Goal: Find specific page/section: Find specific page/section

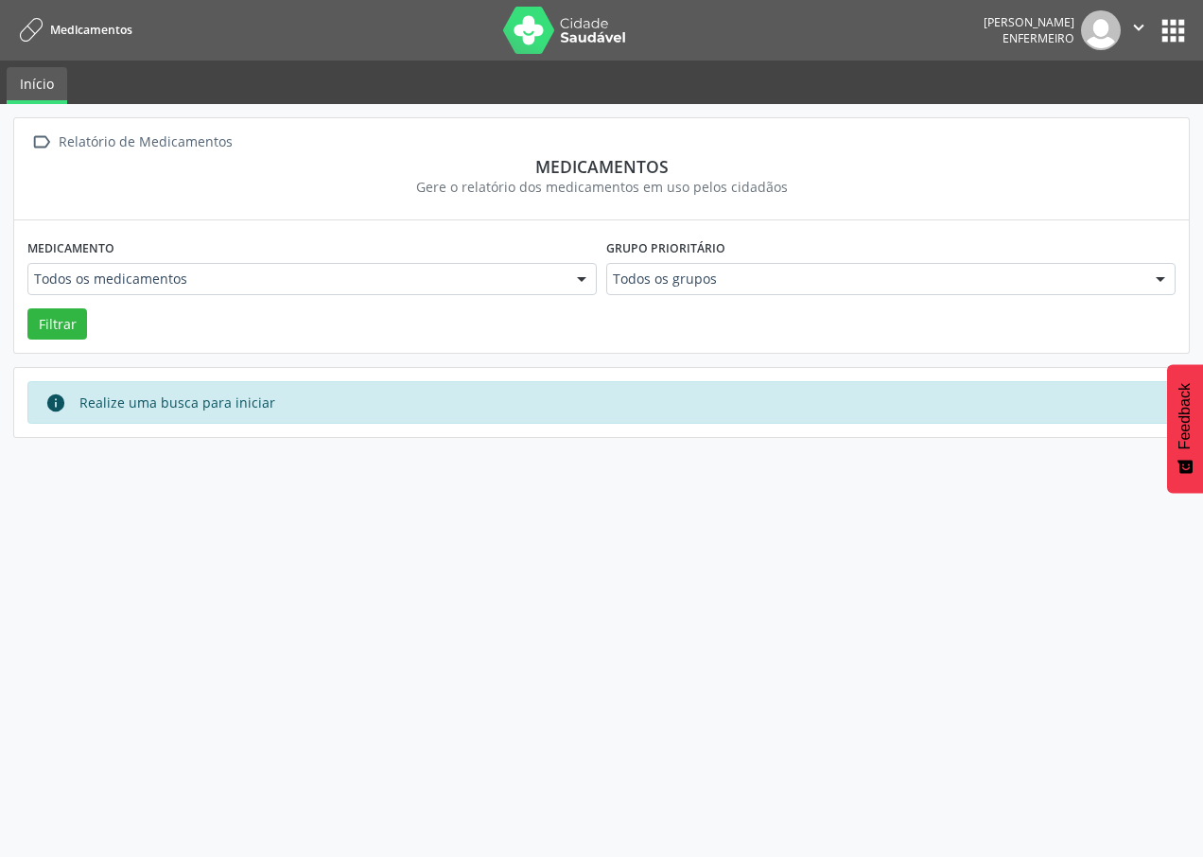
click at [582, 285] on div at bounding box center [581, 280] width 28 height 32
click at [704, 211] on div " Relatório de Medicamentos Medicamentos Gere o relatório dos medicamentos em u…" at bounding box center [601, 169] width 1175 height 102
click at [1179, 29] on button "apps" at bounding box center [1173, 30] width 33 height 33
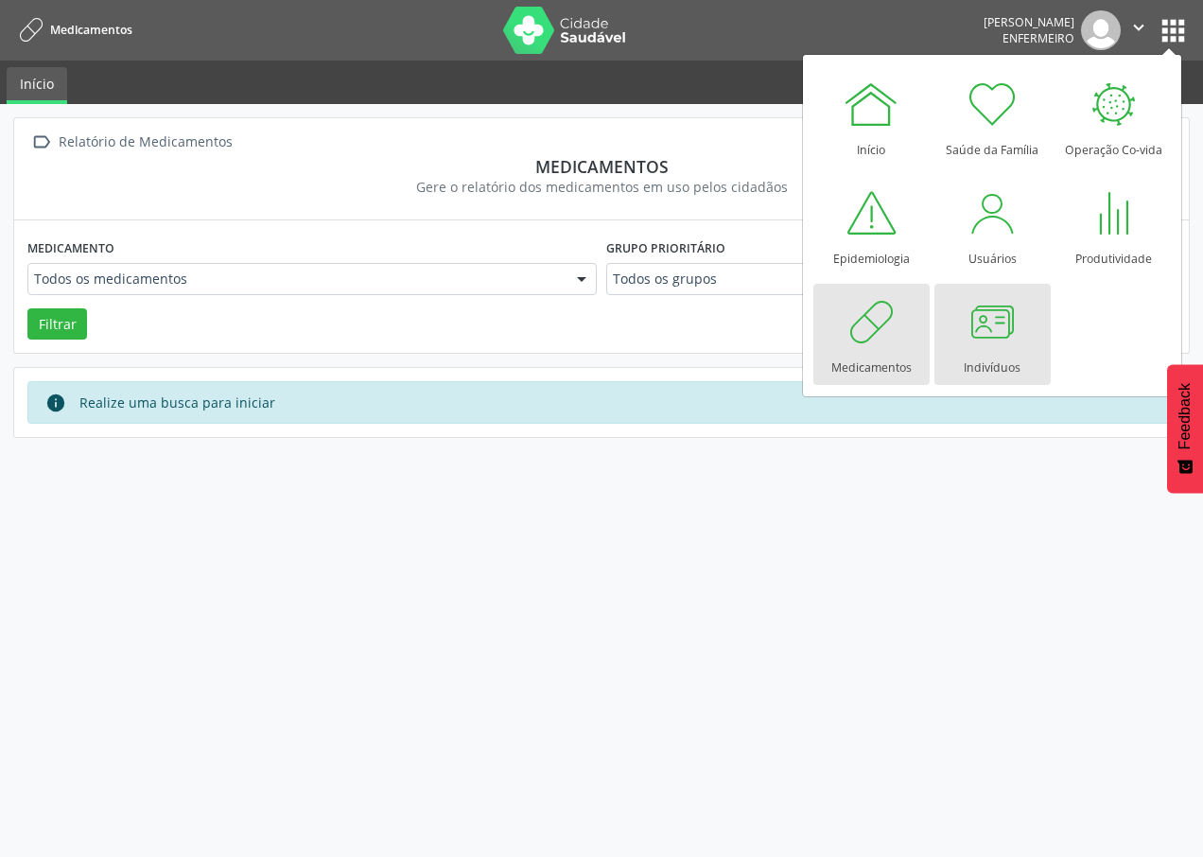
click at [981, 345] on div at bounding box center [992, 321] width 57 height 57
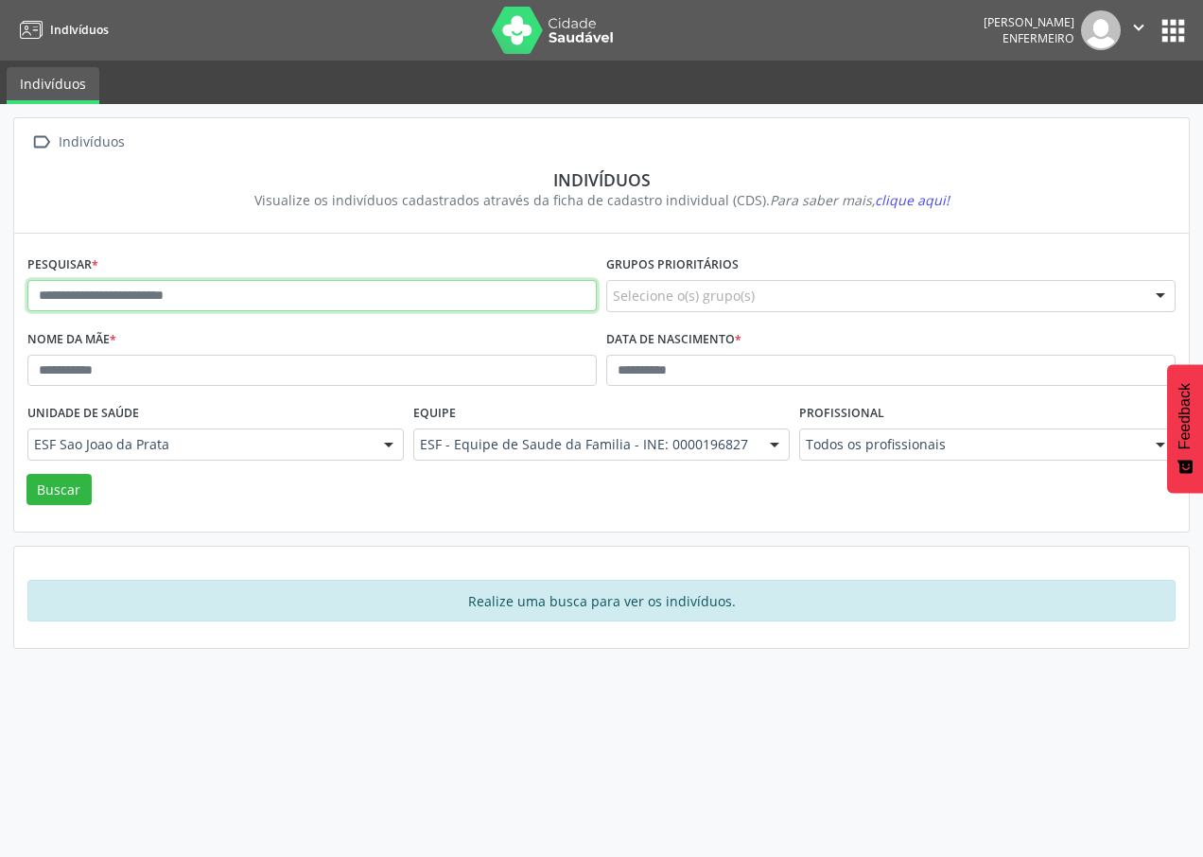
click at [218, 282] on input "text" at bounding box center [311, 296] width 569 height 32
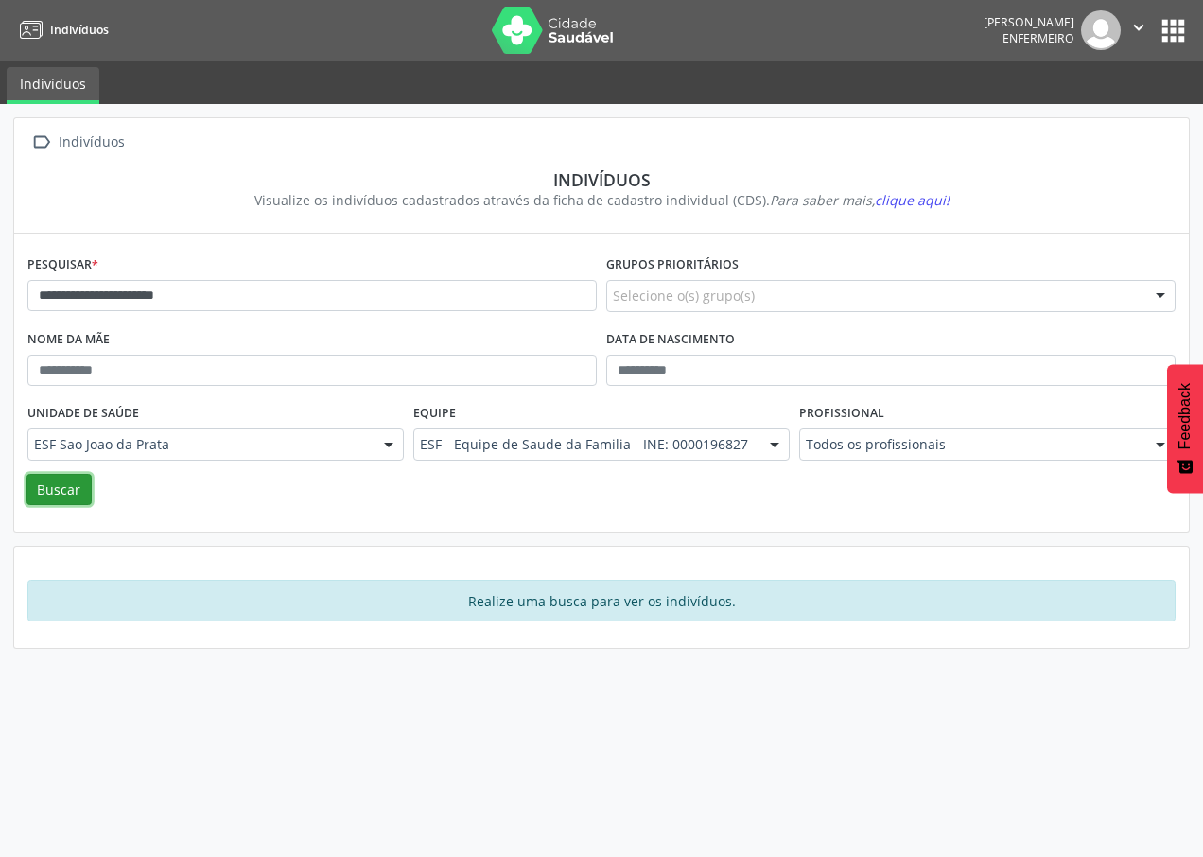
click at [61, 493] on button "Buscar" at bounding box center [58, 490] width 65 height 32
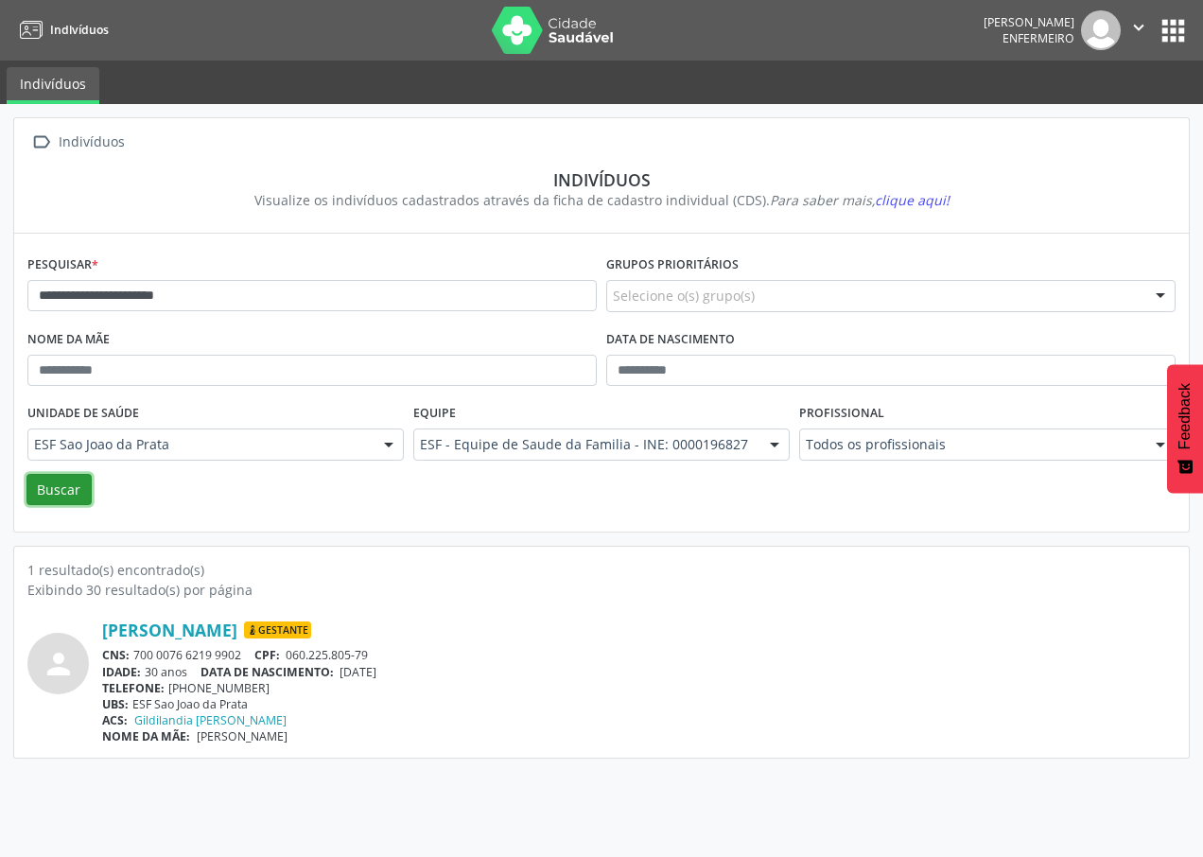
click at [78, 498] on button "Buscar" at bounding box center [58, 490] width 65 height 32
click at [41, 503] on button "Buscar" at bounding box center [58, 490] width 65 height 32
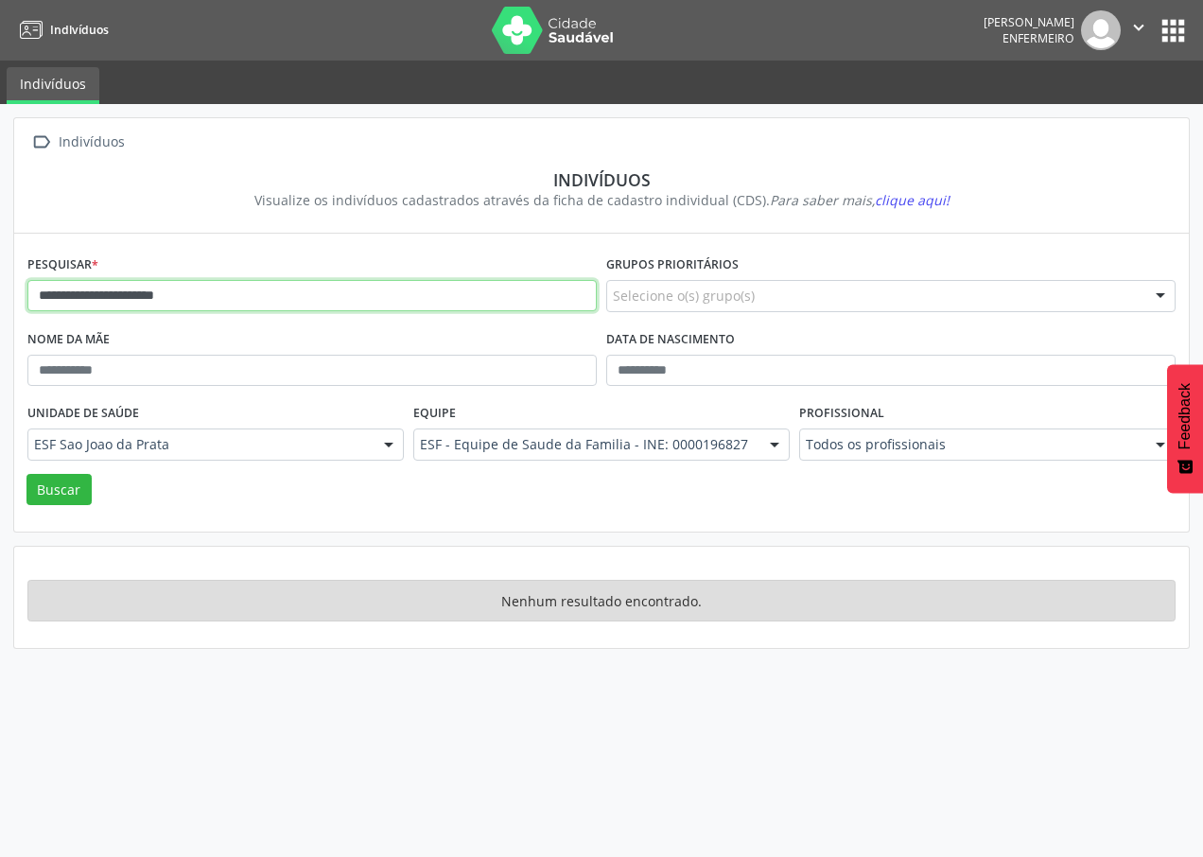
click at [44, 299] on input "**********" at bounding box center [311, 296] width 569 height 32
type input "**********"
click at [26, 474] on button "Buscar" at bounding box center [58, 490] width 65 height 32
